Goal: Entertainment & Leisure: Browse casually

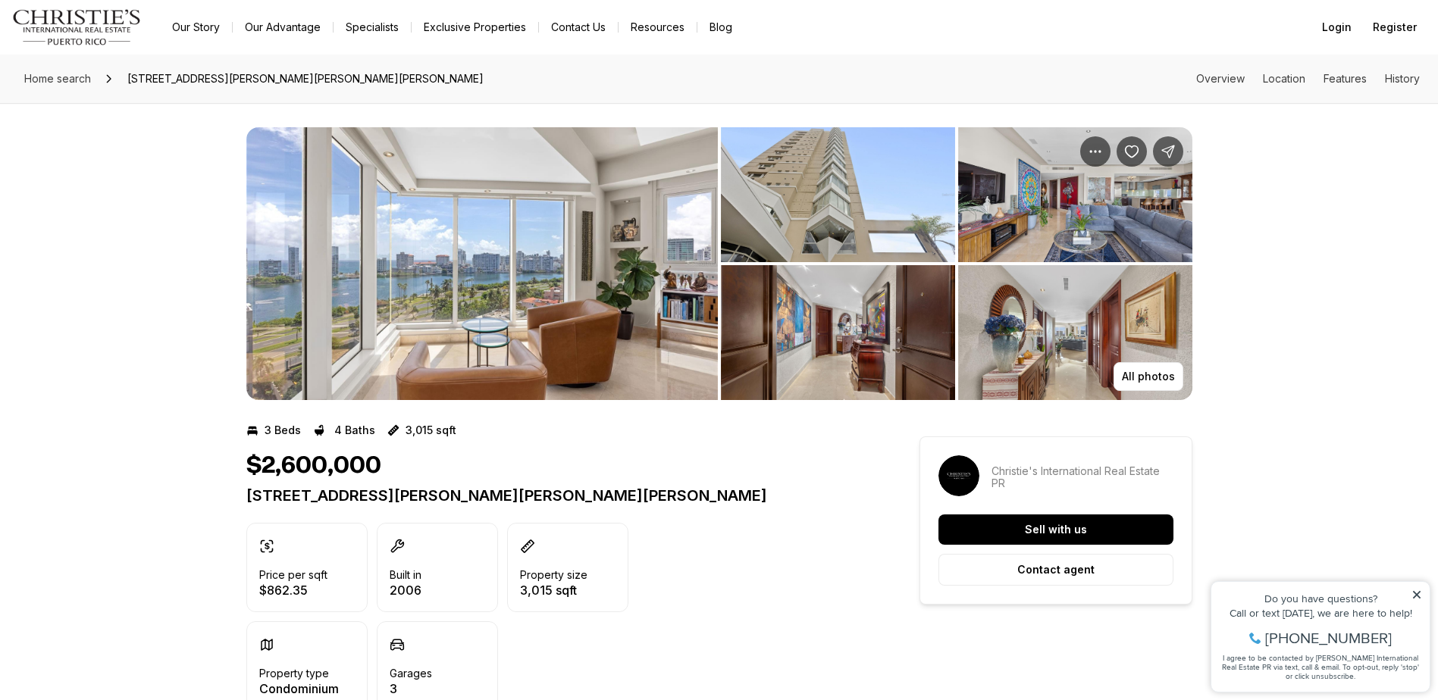
click at [599, 239] on img "View image gallery" at bounding box center [481, 263] width 471 height 273
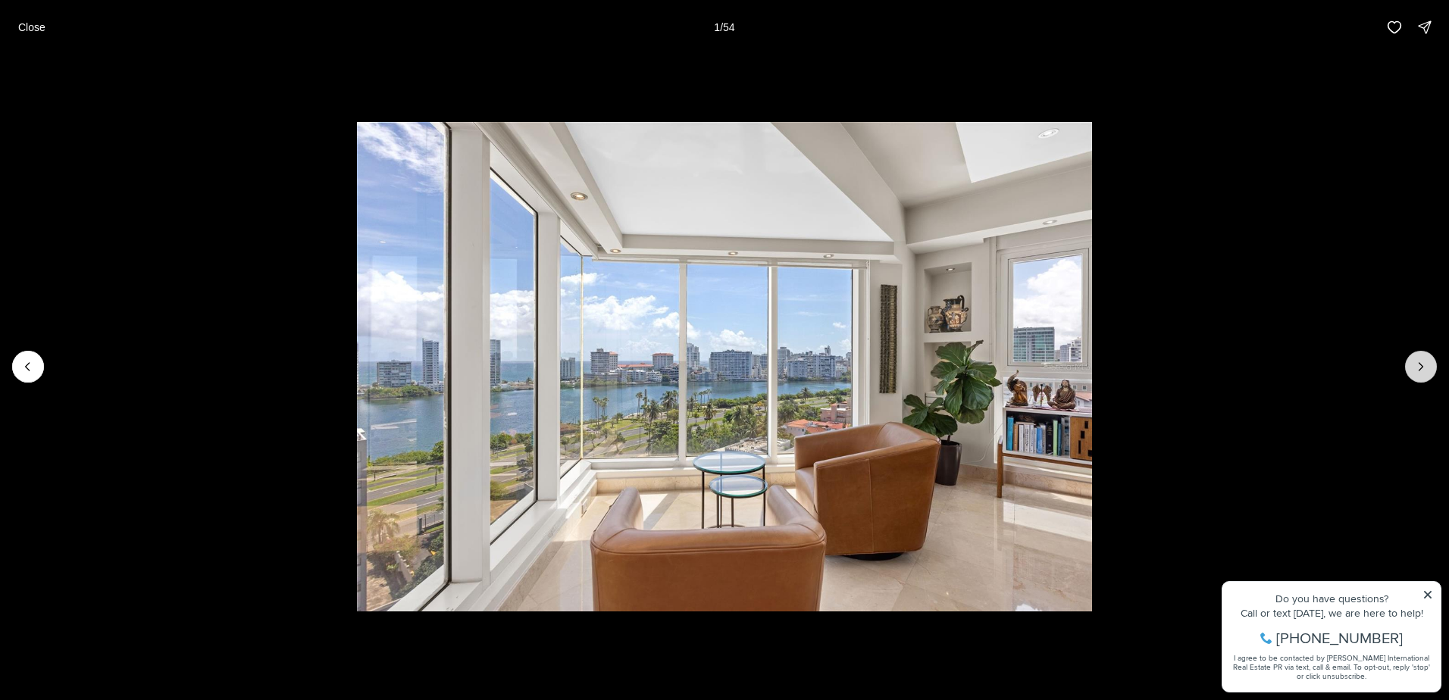
click at [1422, 358] on button "Next slide" at bounding box center [1421, 367] width 32 height 32
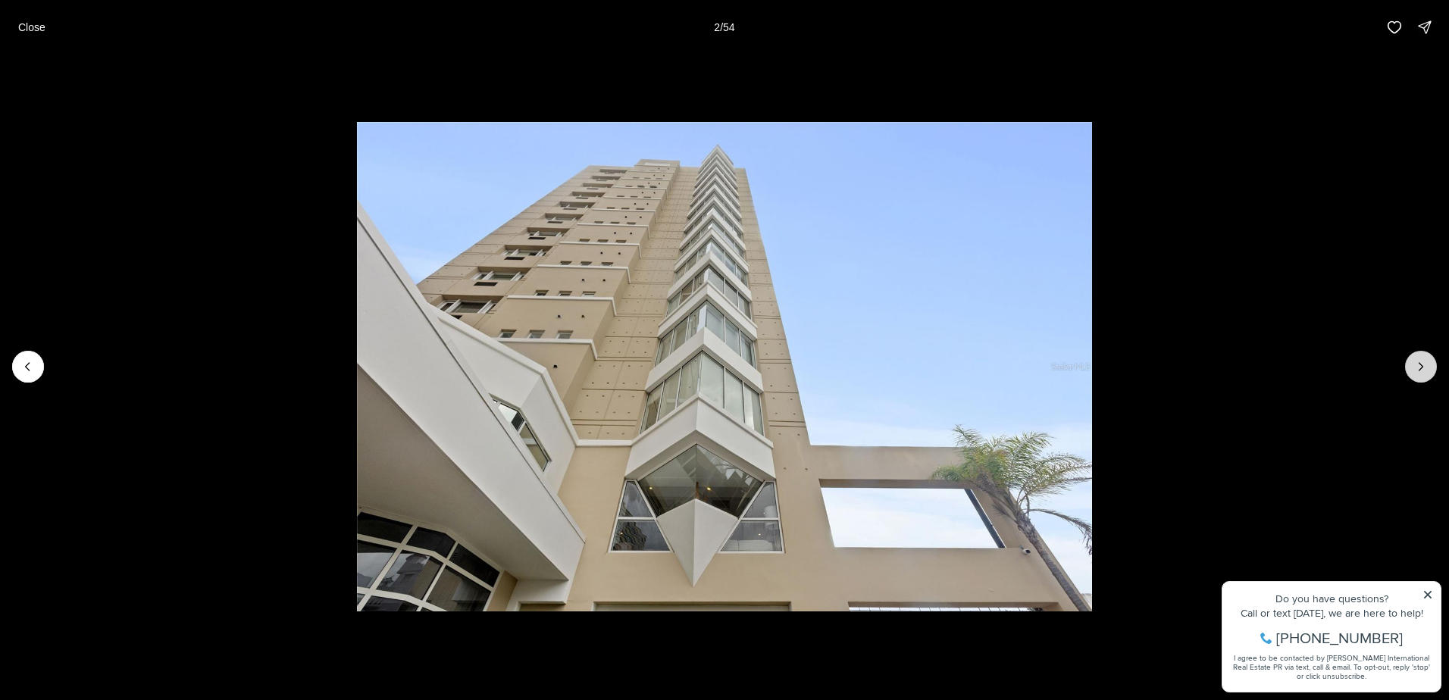
click at [1420, 368] on icon "Next slide" at bounding box center [1420, 366] width 15 height 15
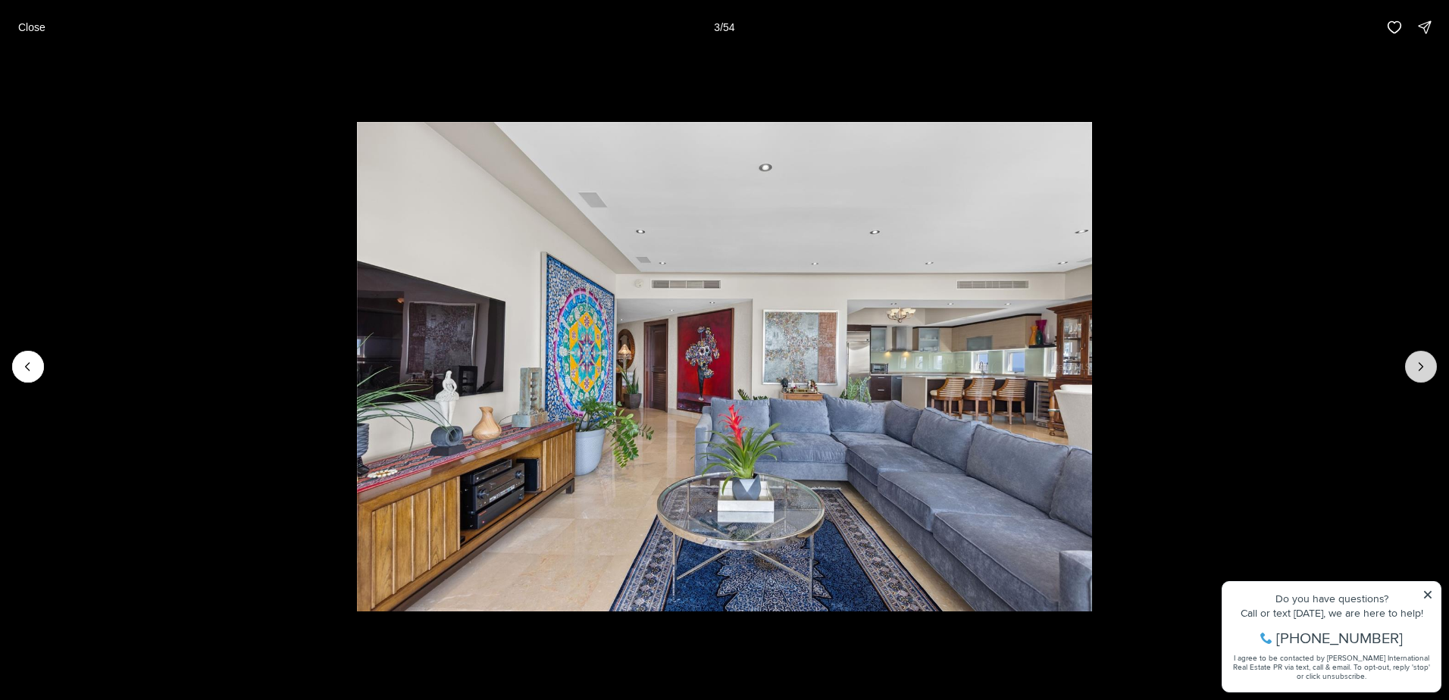
click at [1420, 368] on icon "Next slide" at bounding box center [1420, 366] width 15 height 15
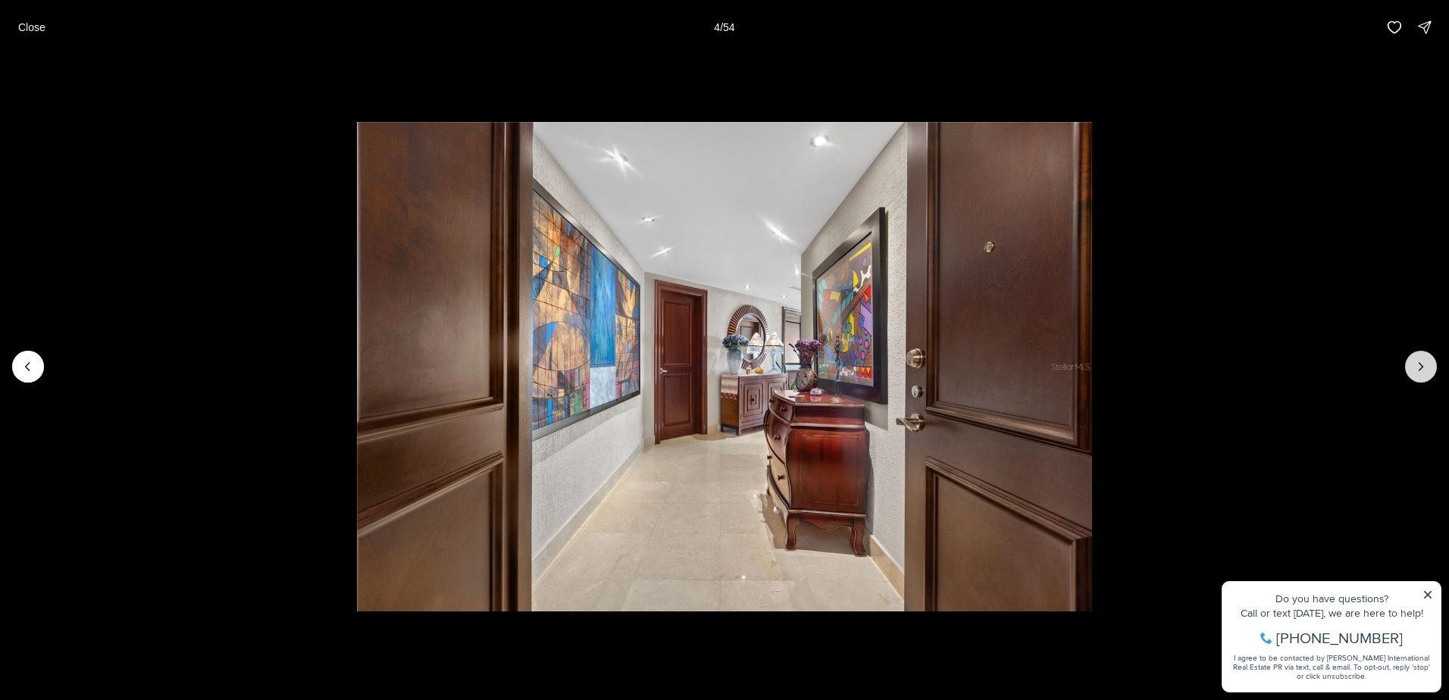
click at [1420, 368] on icon "Next slide" at bounding box center [1420, 366] width 15 height 15
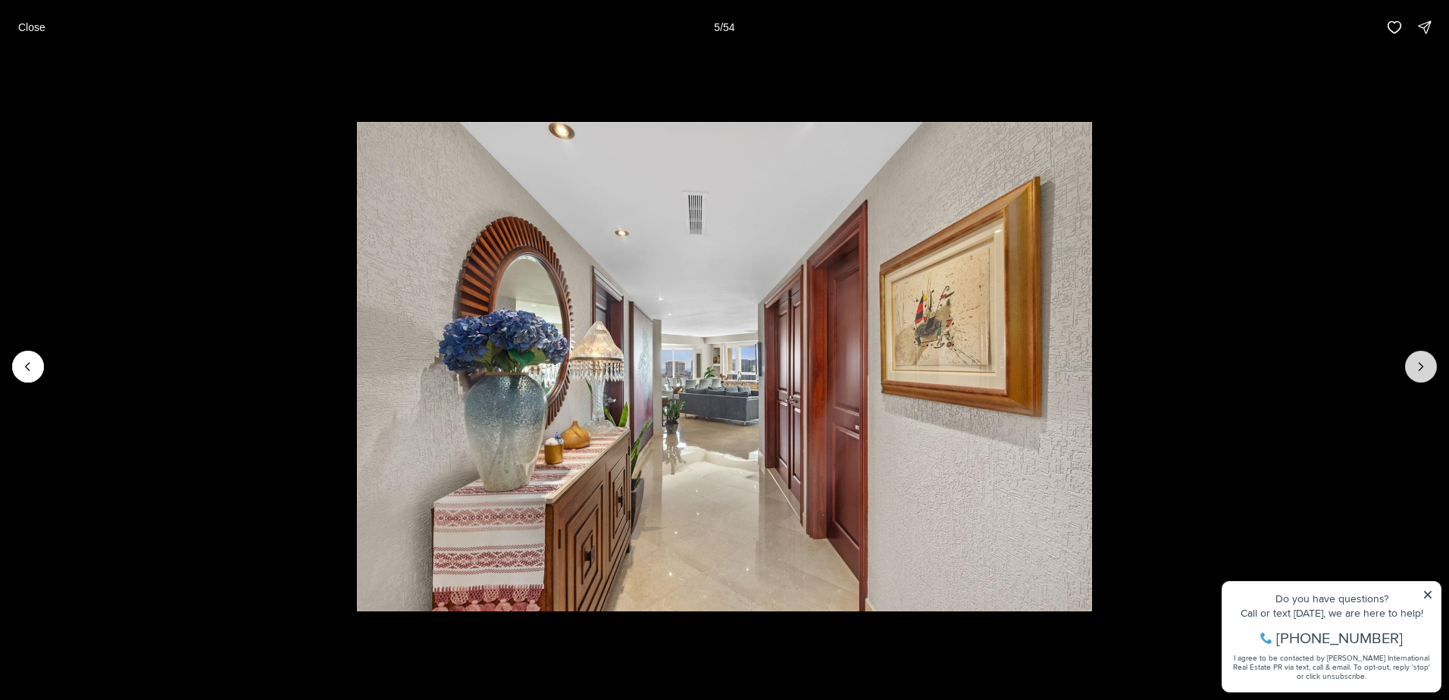
click at [1420, 368] on icon "Next slide" at bounding box center [1420, 366] width 15 height 15
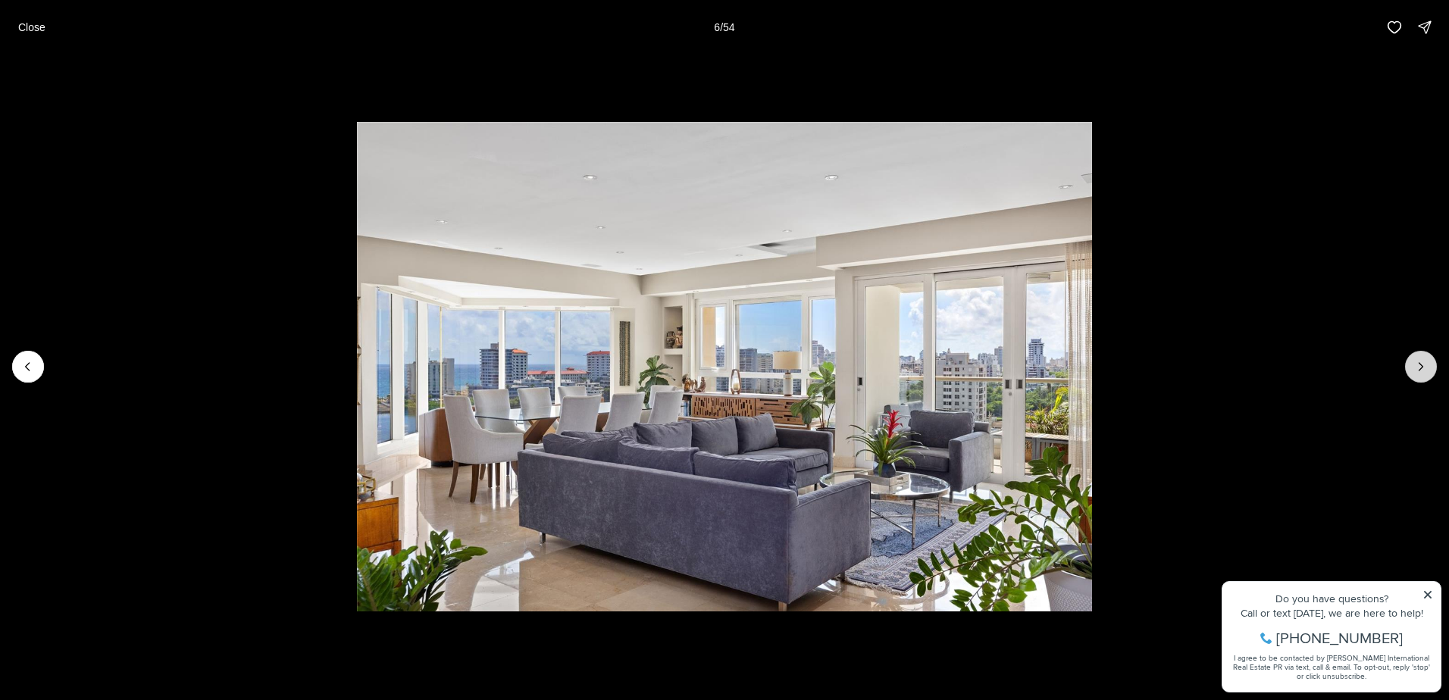
click at [1420, 368] on icon "Next slide" at bounding box center [1420, 366] width 15 height 15
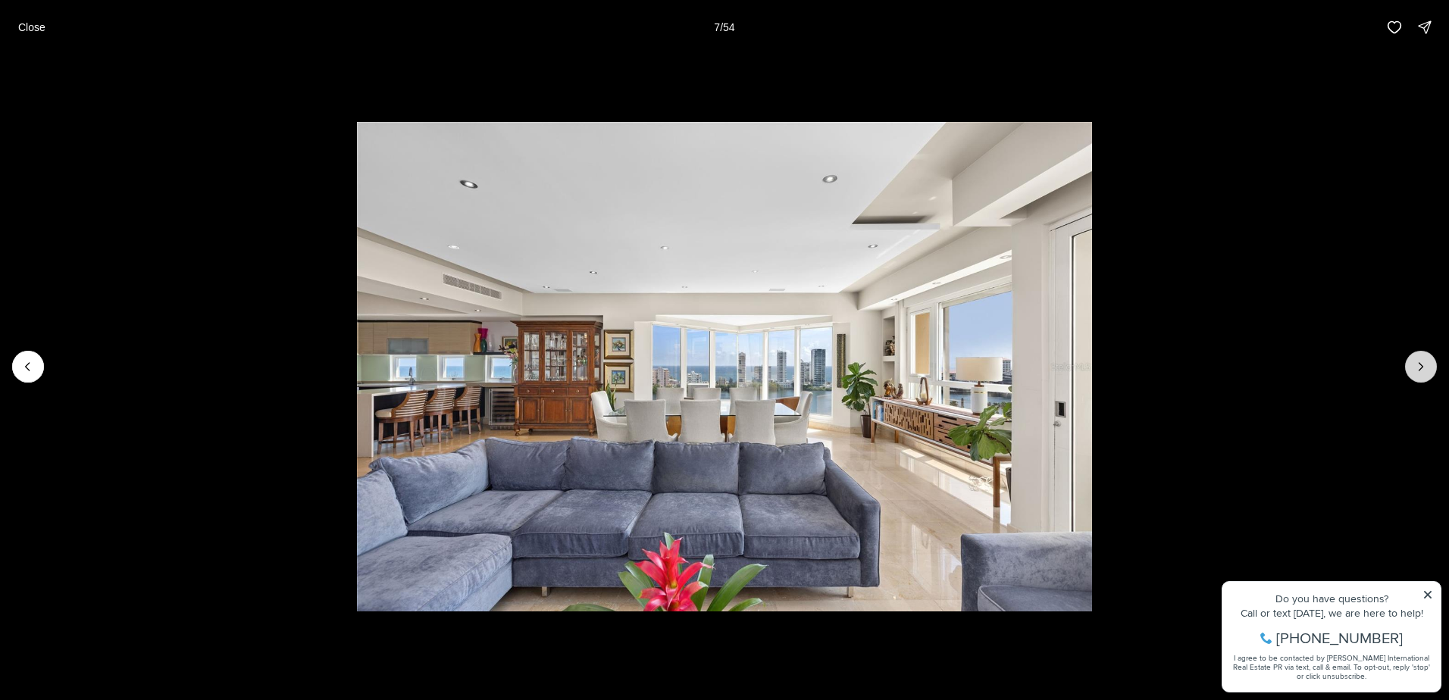
click at [1420, 367] on icon "Next slide" at bounding box center [1420, 366] width 15 height 15
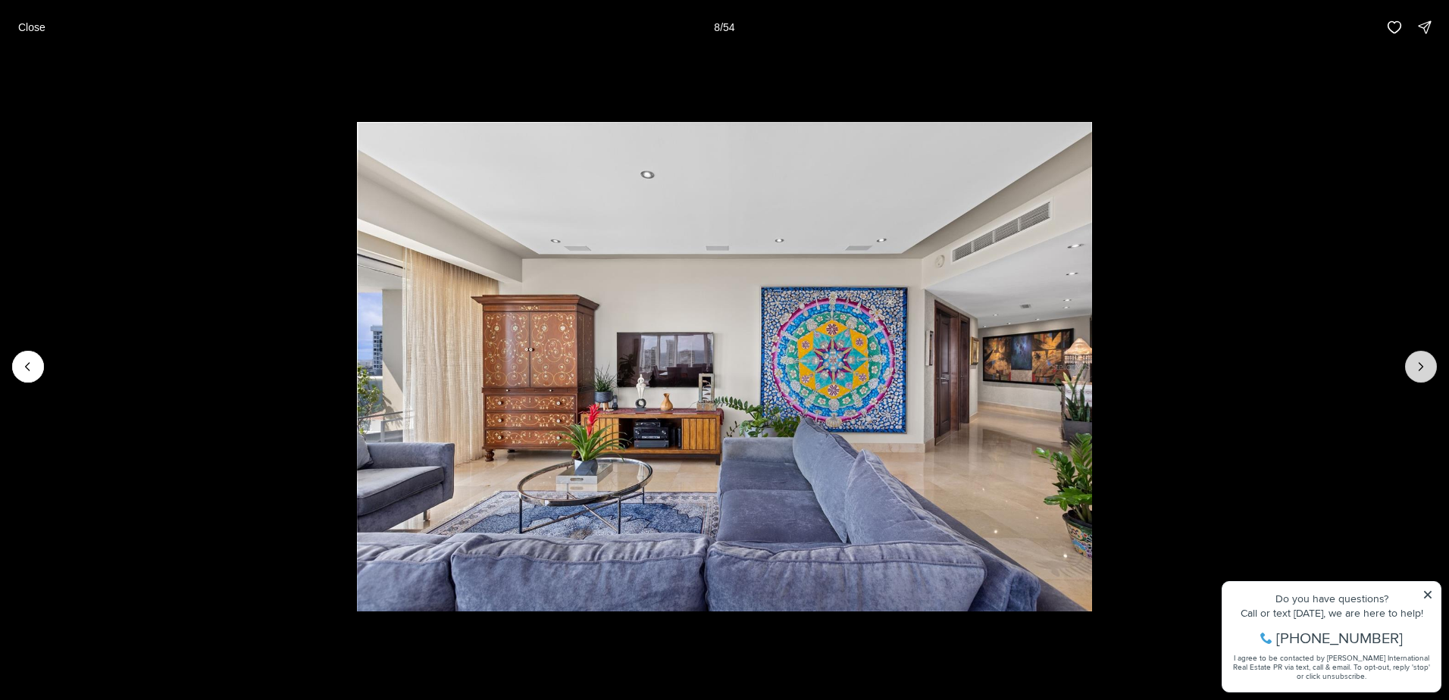
click at [1420, 367] on icon "Next slide" at bounding box center [1420, 366] width 15 height 15
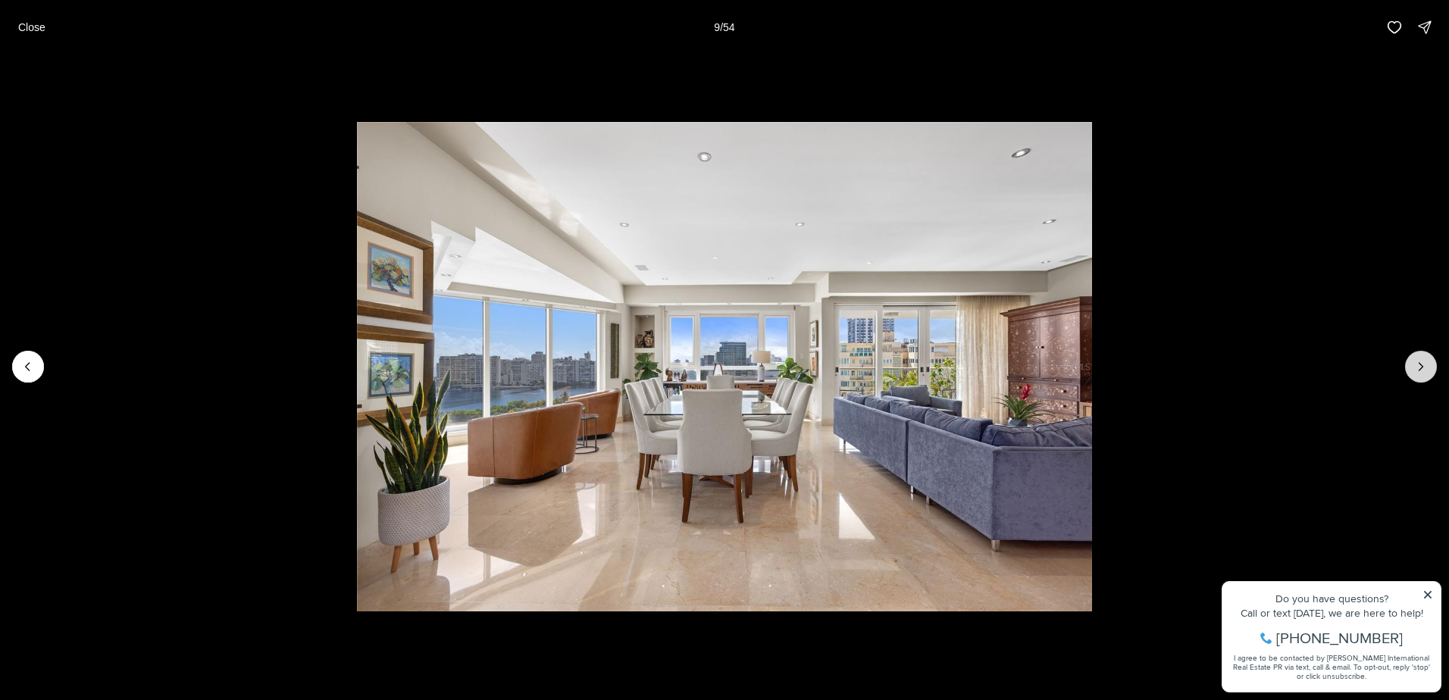
click at [1420, 367] on icon "Next slide" at bounding box center [1420, 366] width 15 height 15
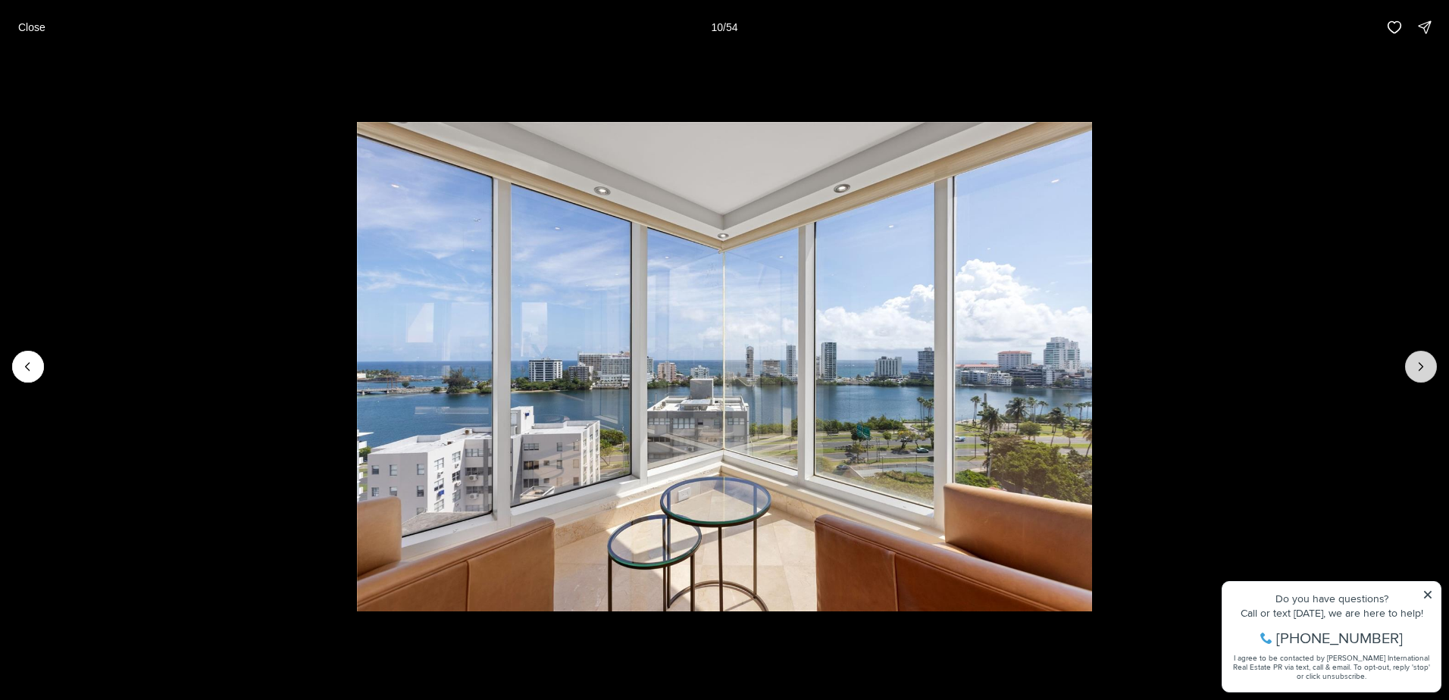
click at [1420, 367] on icon "Next slide" at bounding box center [1420, 366] width 15 height 15
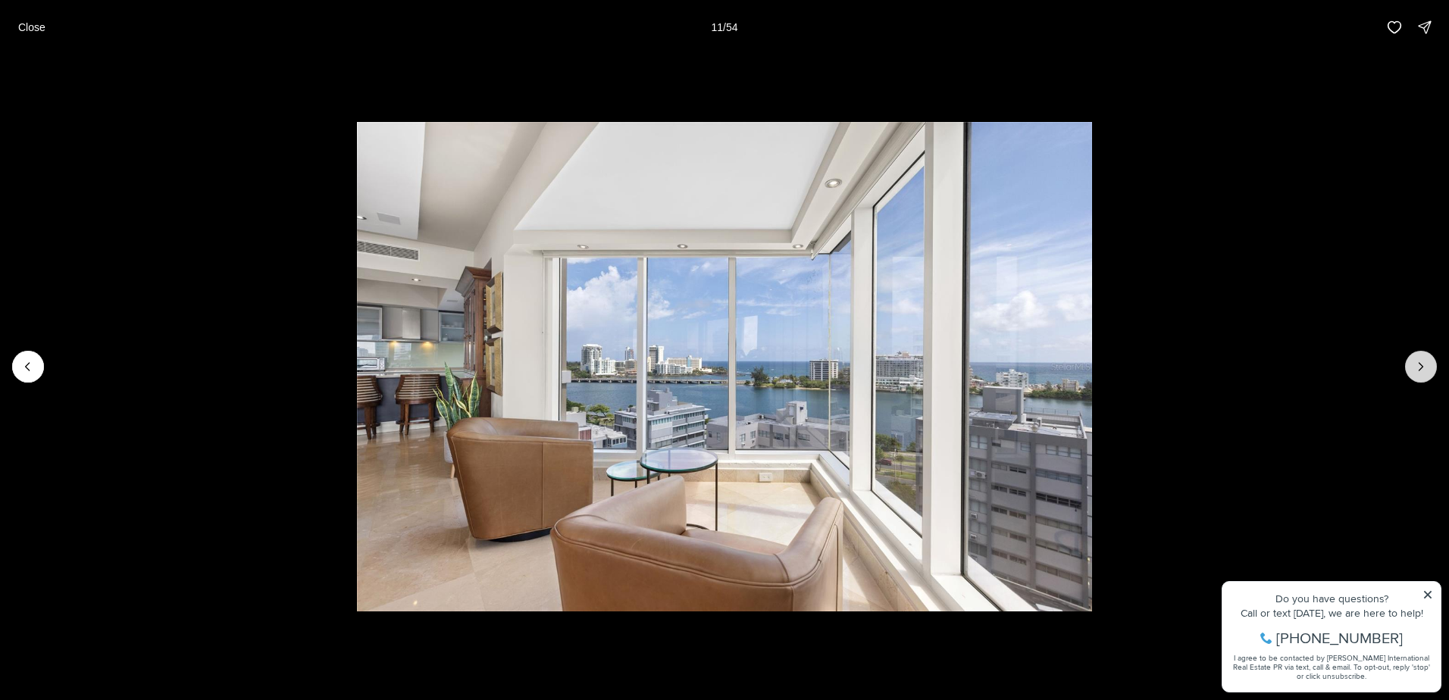
click at [1420, 367] on icon "Next slide" at bounding box center [1420, 366] width 15 height 15
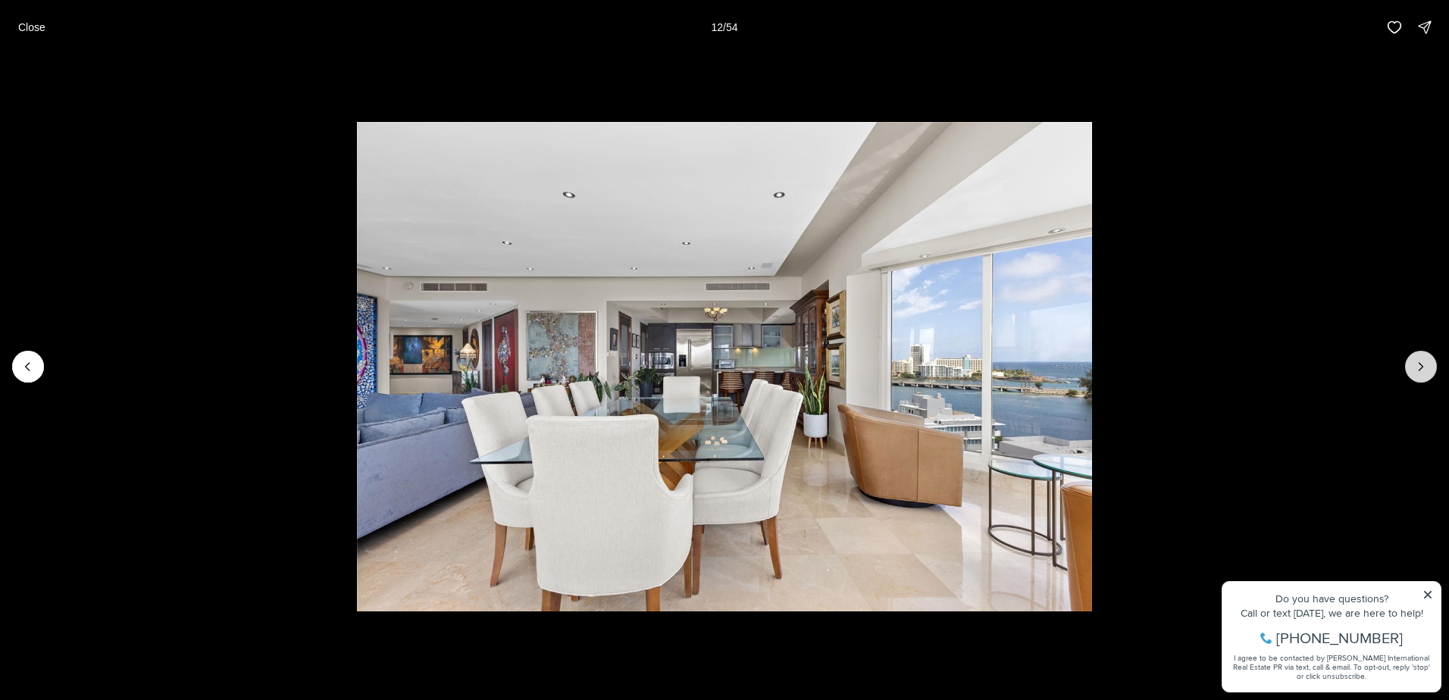
click at [1420, 367] on icon "Next slide" at bounding box center [1420, 366] width 15 height 15
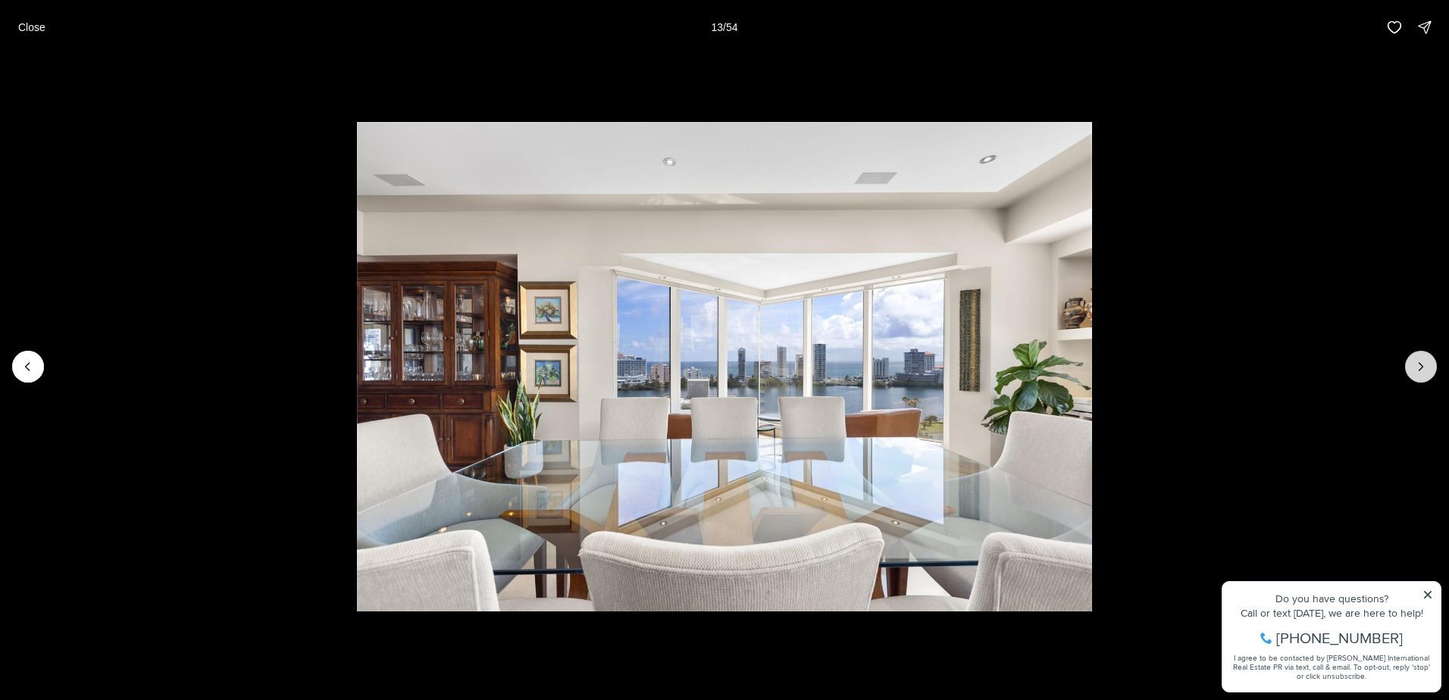
click at [1418, 365] on icon "Next slide" at bounding box center [1420, 366] width 15 height 15
